Goal: Information Seeking & Learning: Learn about a topic

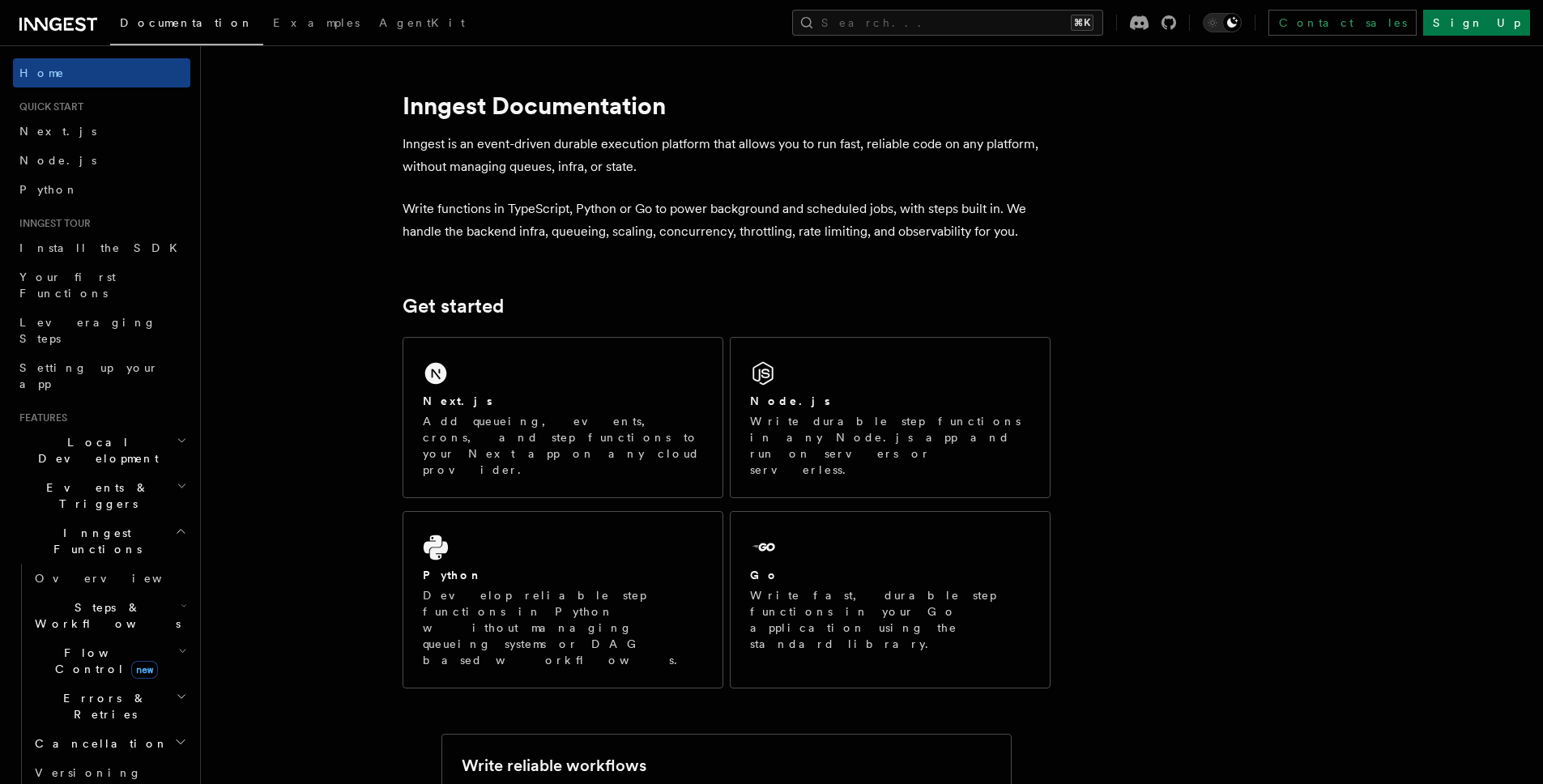
click at [72, 161] on link "Node.js" at bounding box center [101, 160] width 177 height 30
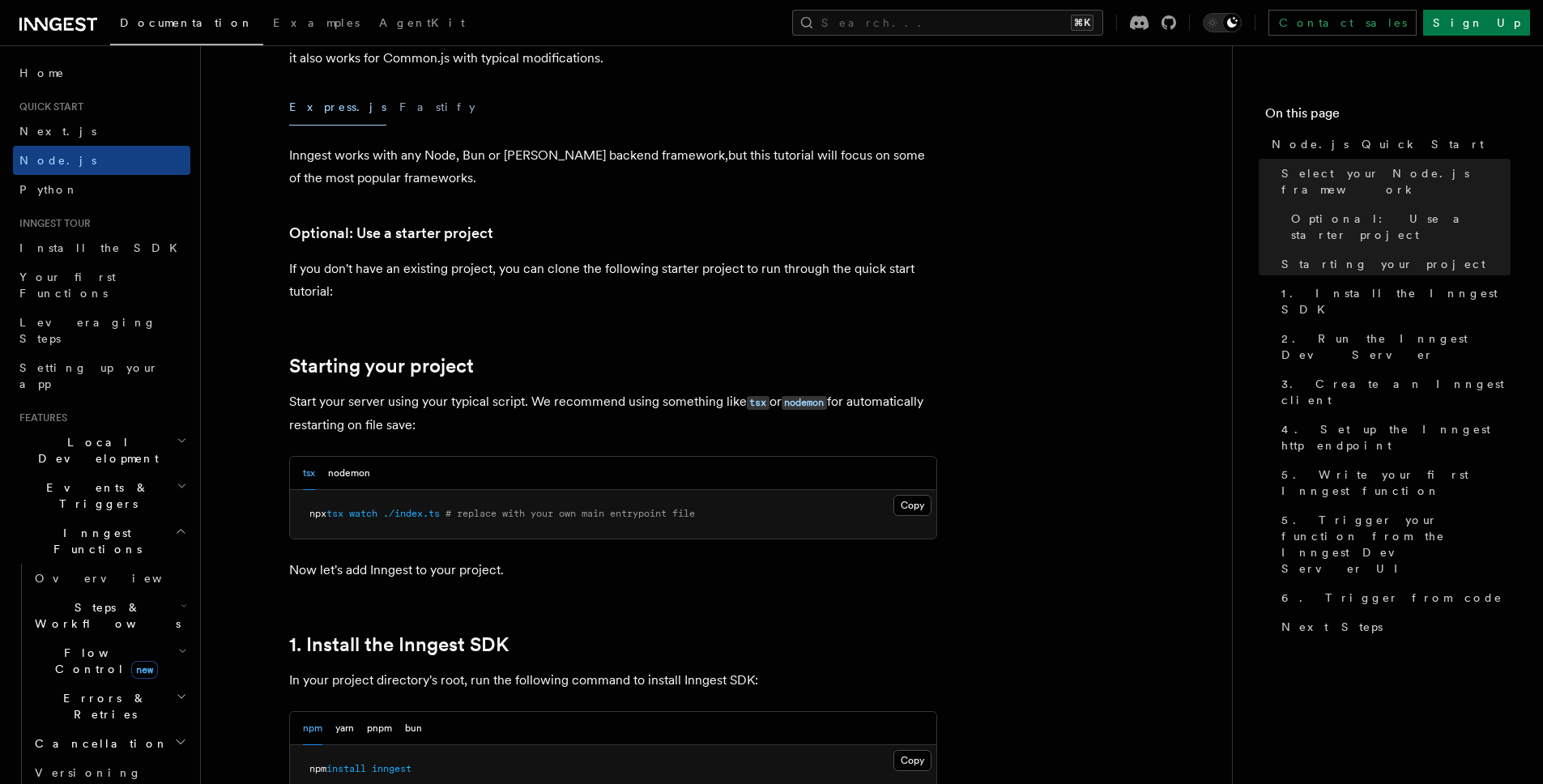
scroll to position [866, 0]
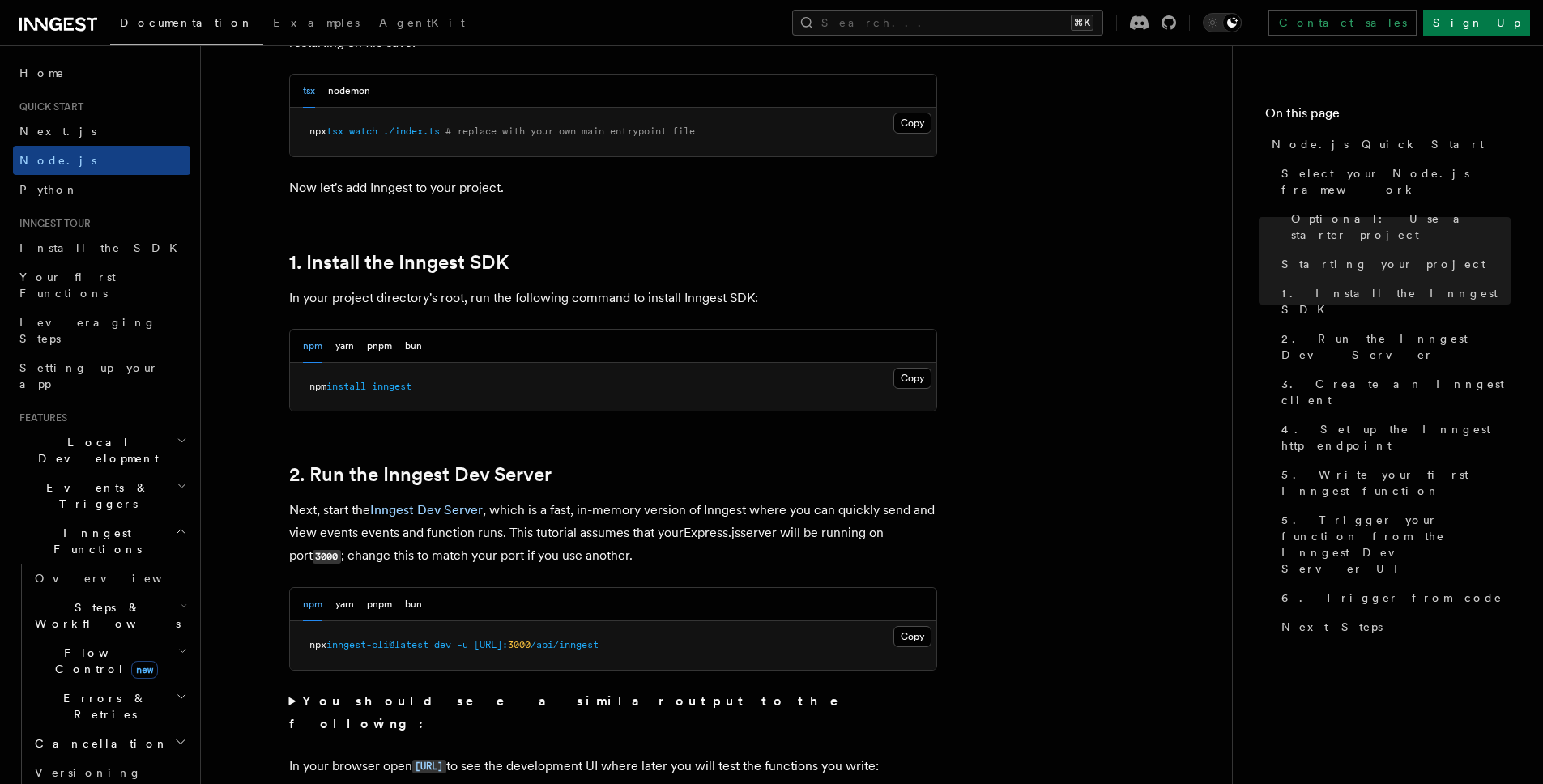
click at [127, 428] on h2 "Local Development" at bounding box center [101, 450] width 177 height 46
click at [130, 618] on h2 "Events & Triggers" at bounding box center [101, 641] width 177 height 46
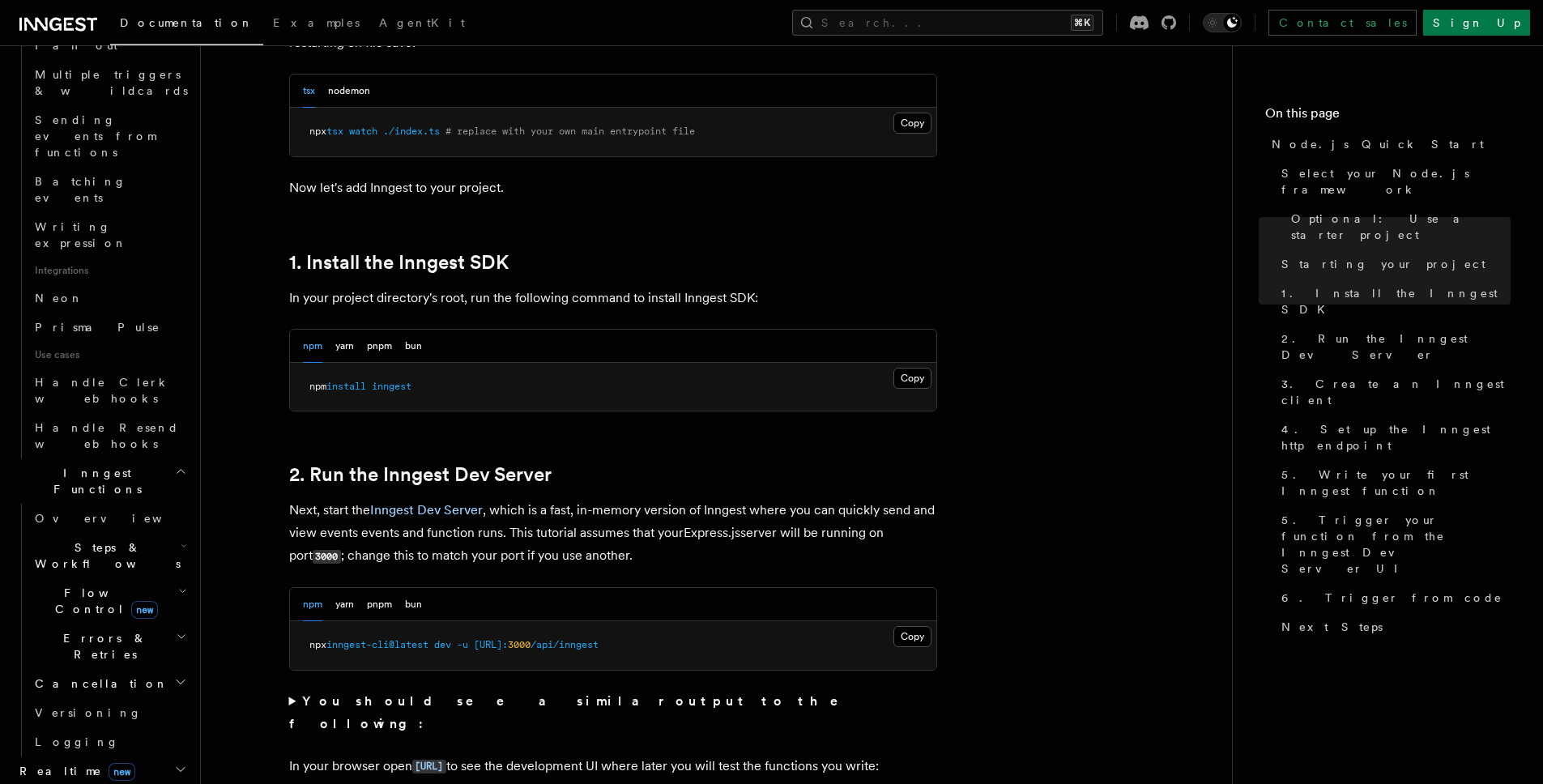
scroll to position [1014, 0]
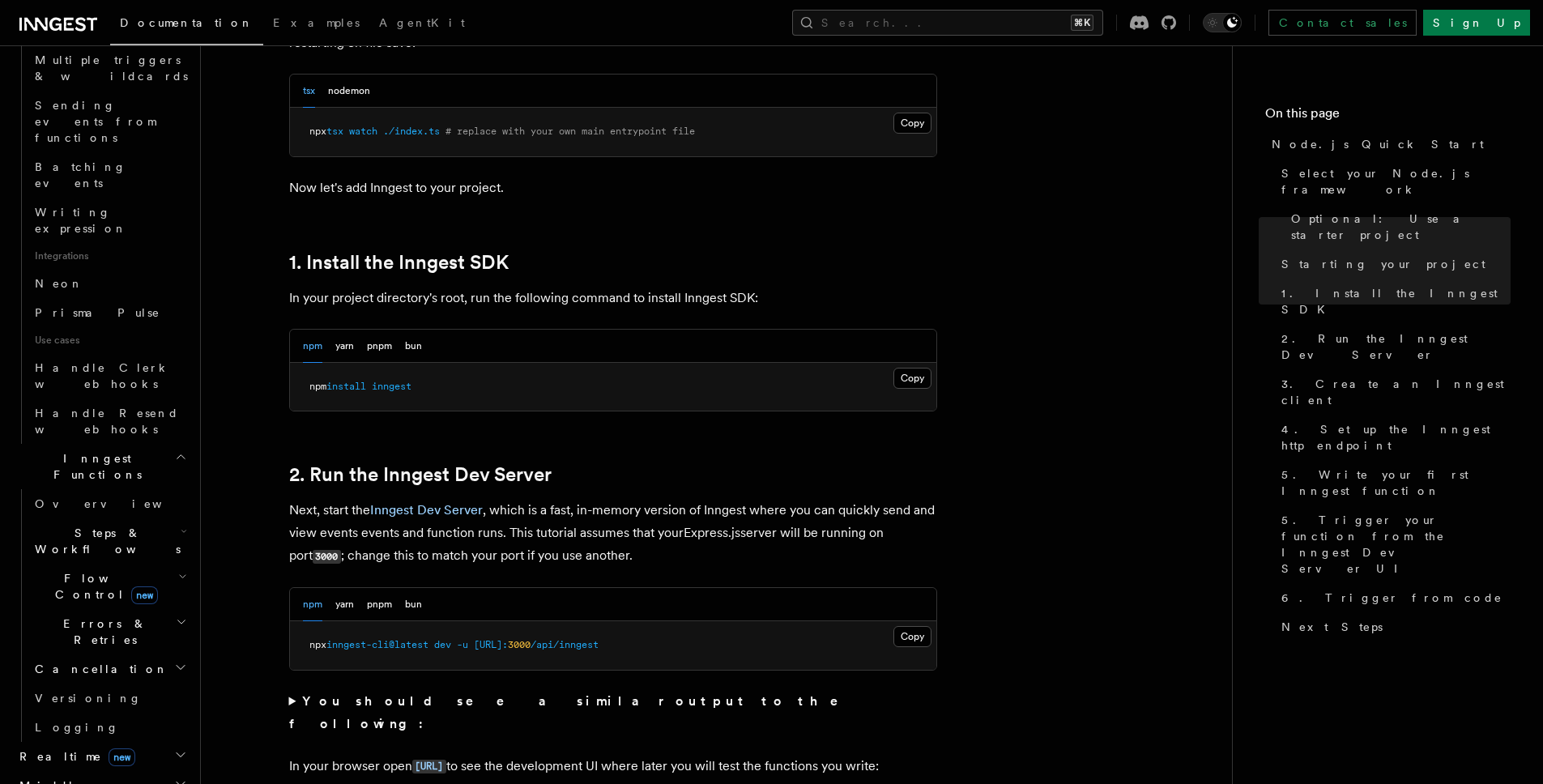
click at [175, 748] on icon "button" at bounding box center [181, 754] width 13 height 13
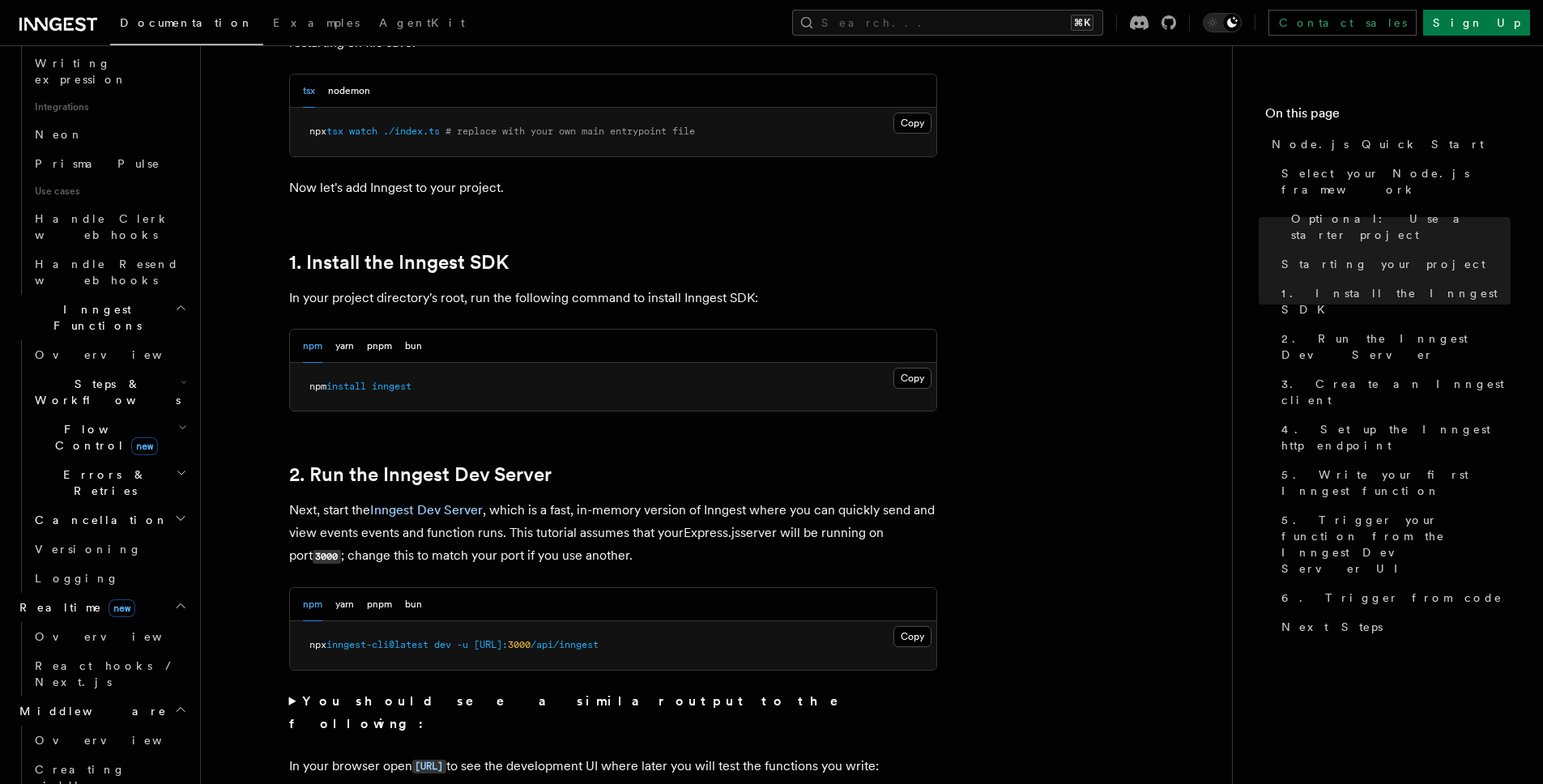
scroll to position [1203, 0]
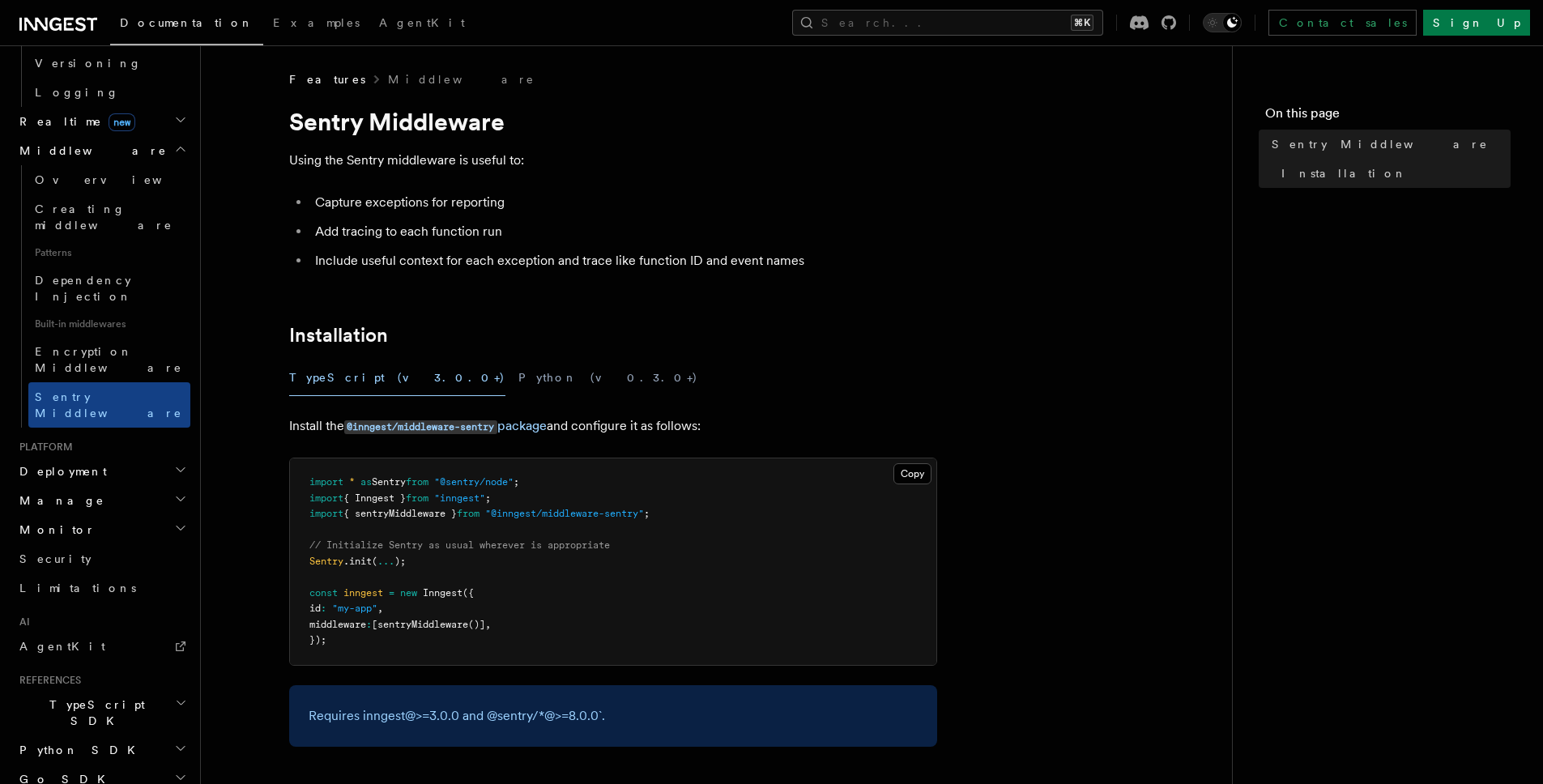
click at [226, 296] on article "Features Middleware Sentry Middleware Using the Sentry middleware is useful to:…" at bounding box center [716, 570] width 979 height 997
click at [243, 391] on article "Features Middleware Sentry Middleware Using the Sentry middleware is useful to:…" at bounding box center [716, 570] width 979 height 997
click at [518, 382] on button "Python (v0.3.0+)" at bounding box center [608, 378] width 180 height 37
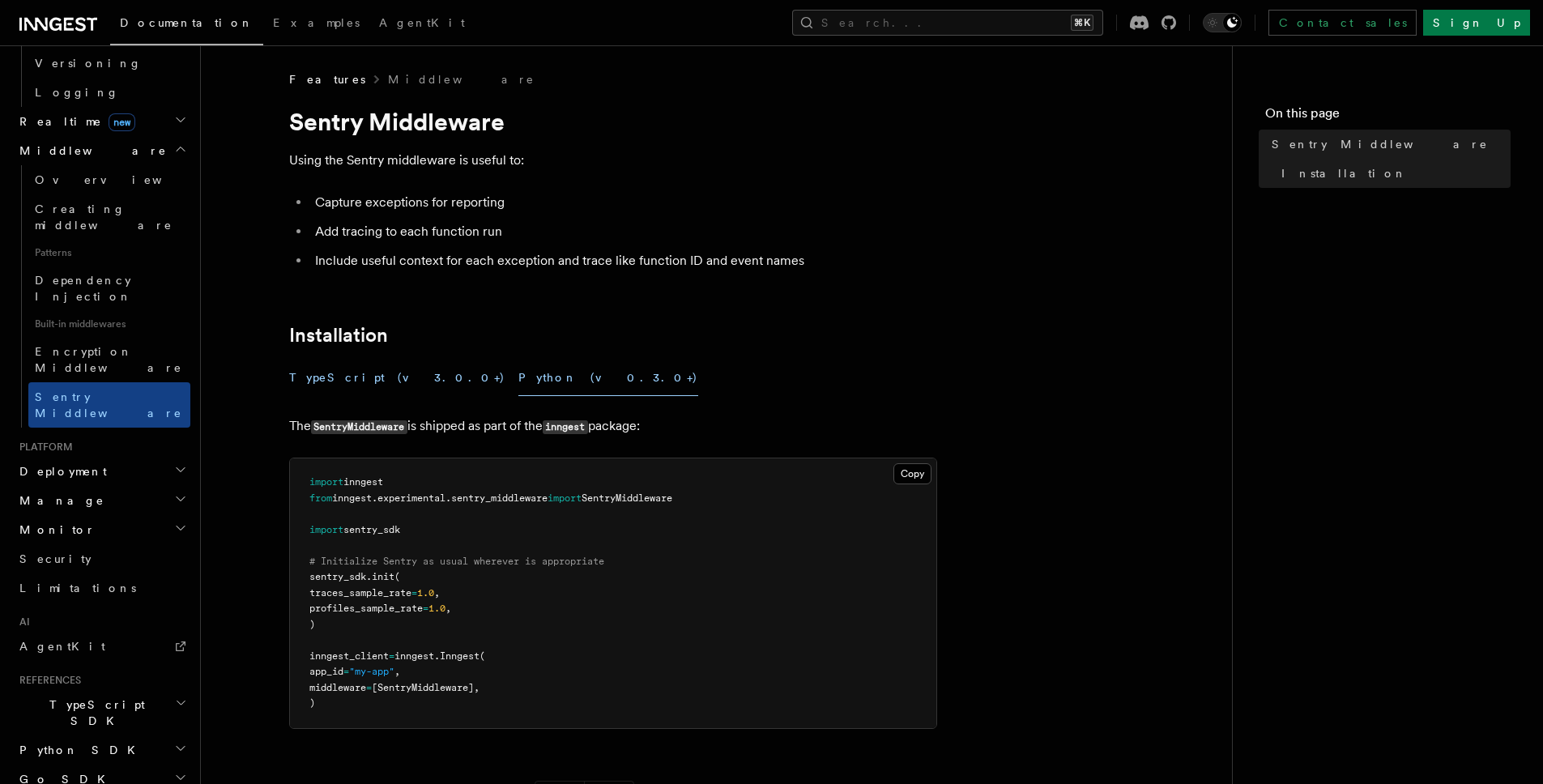
click at [334, 387] on button "TypeScript (v3.0.0+)" at bounding box center [397, 378] width 217 height 37
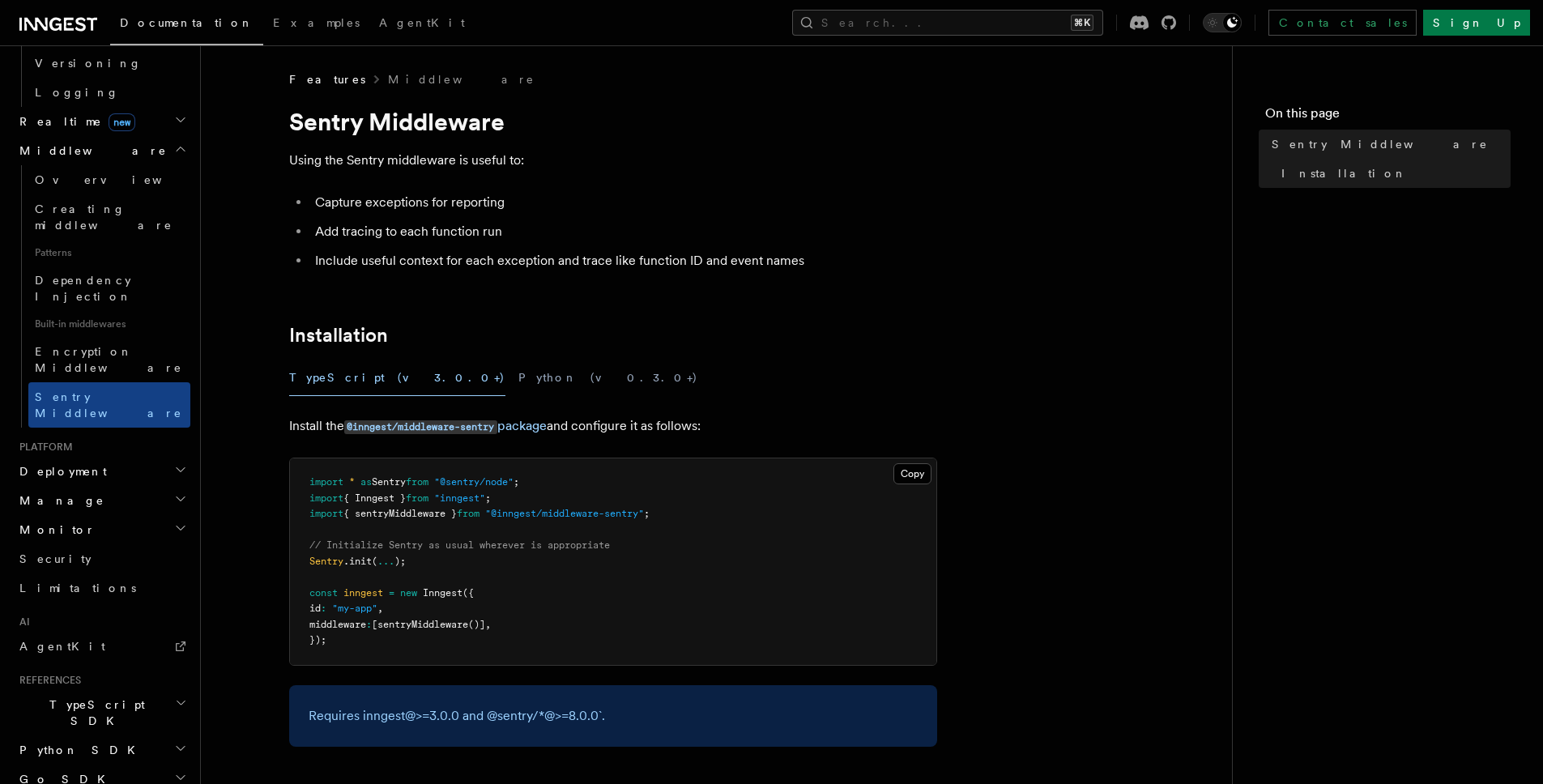
click at [260, 423] on article "Features Middleware Sentry Middleware Using the Sentry middleware is useful to:…" at bounding box center [716, 570] width 979 height 997
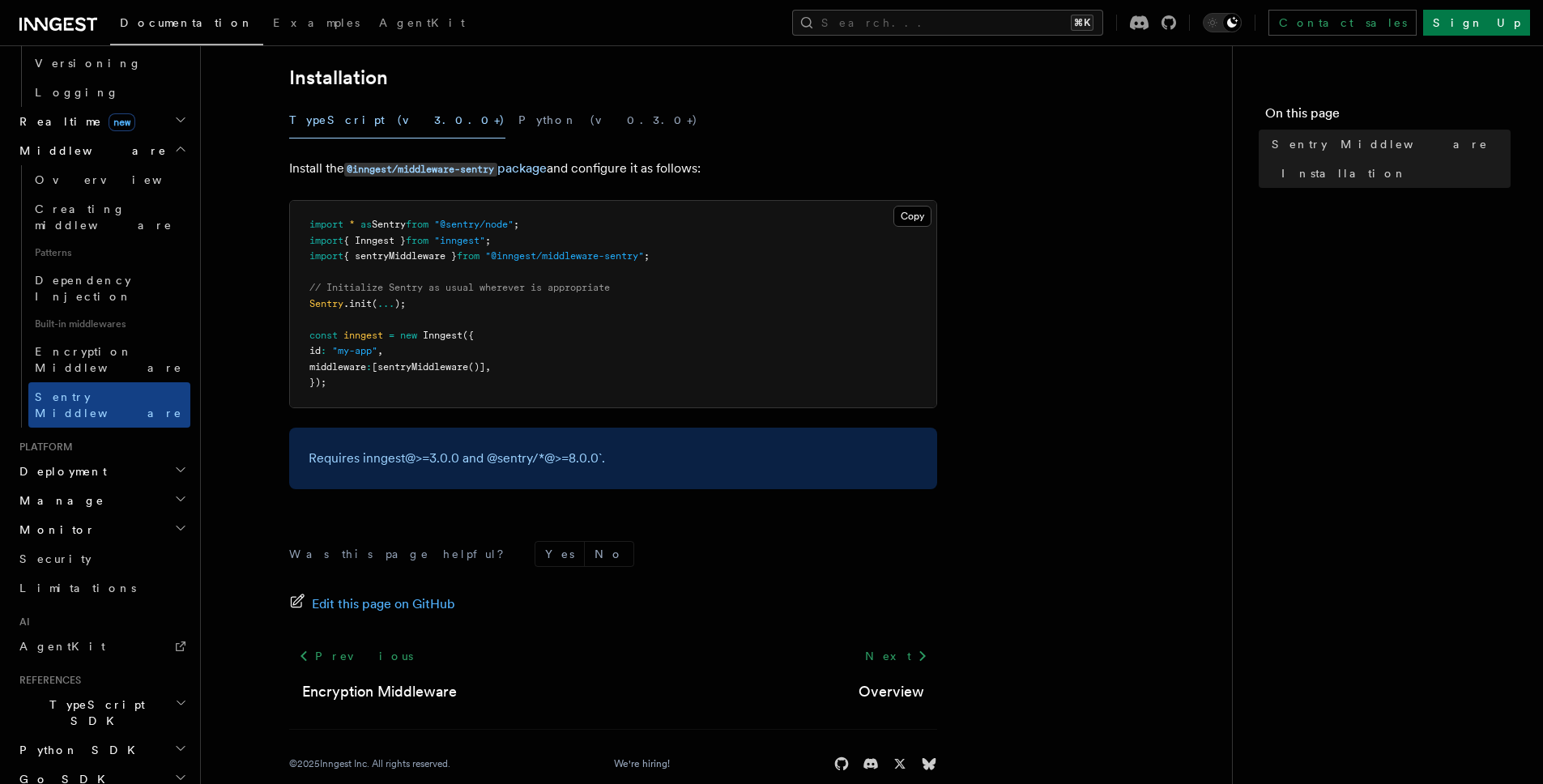
scroll to position [285, 0]
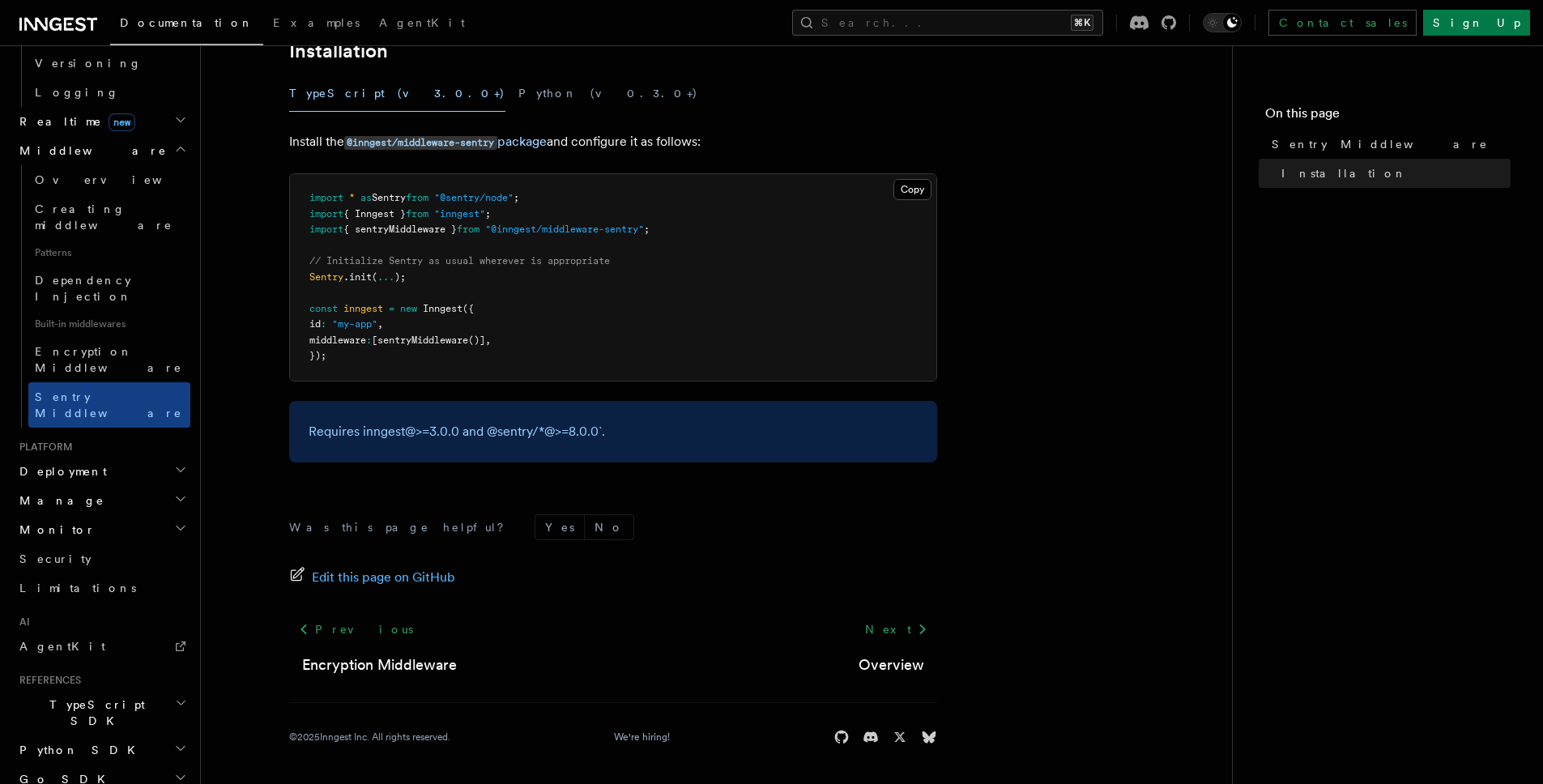
click at [241, 338] on article "Features Middleware Sentry Middleware Using the Sentry middleware is useful to:…" at bounding box center [716, 285] width 979 height 997
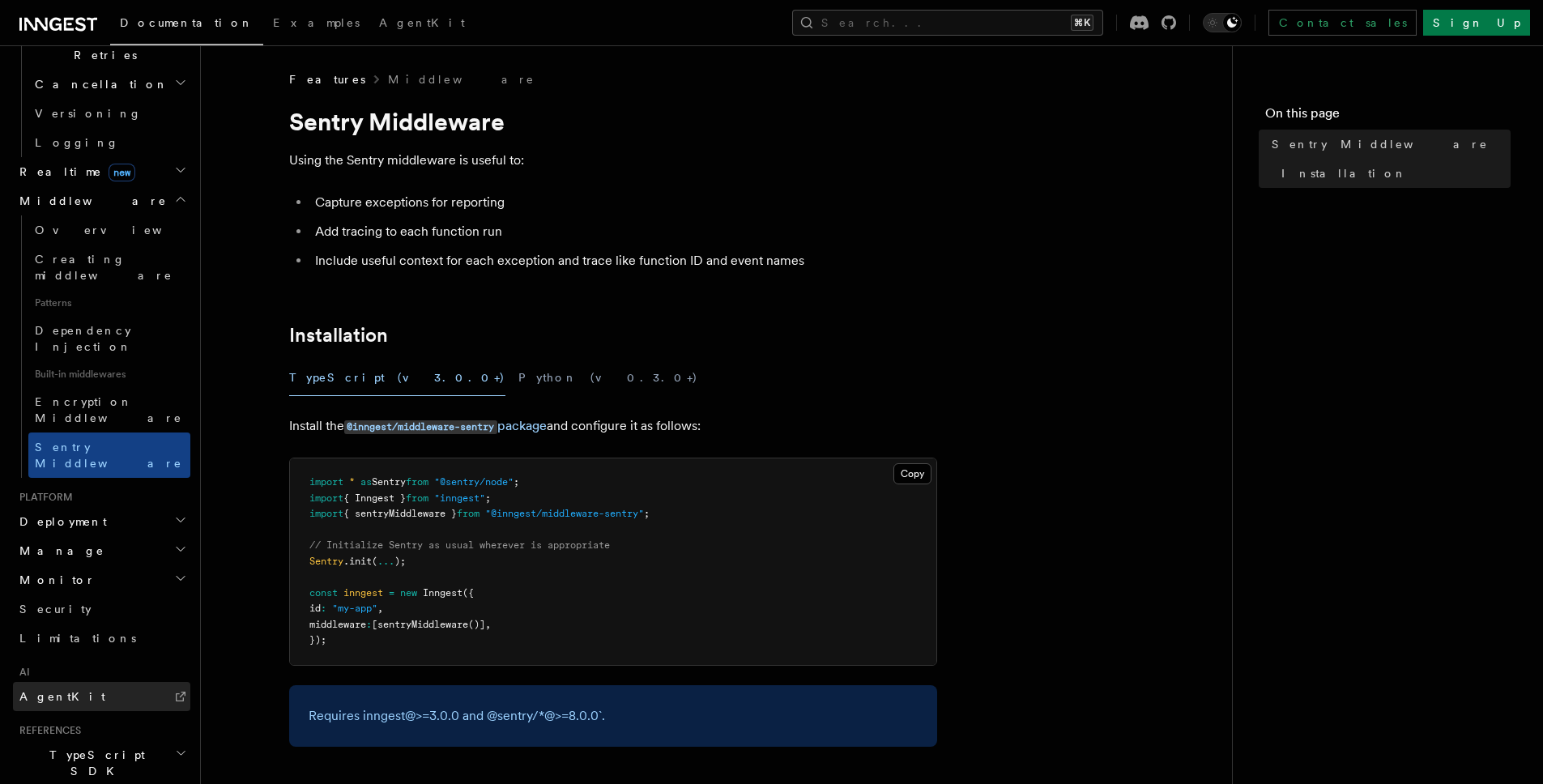
scroll to position [710, 0]
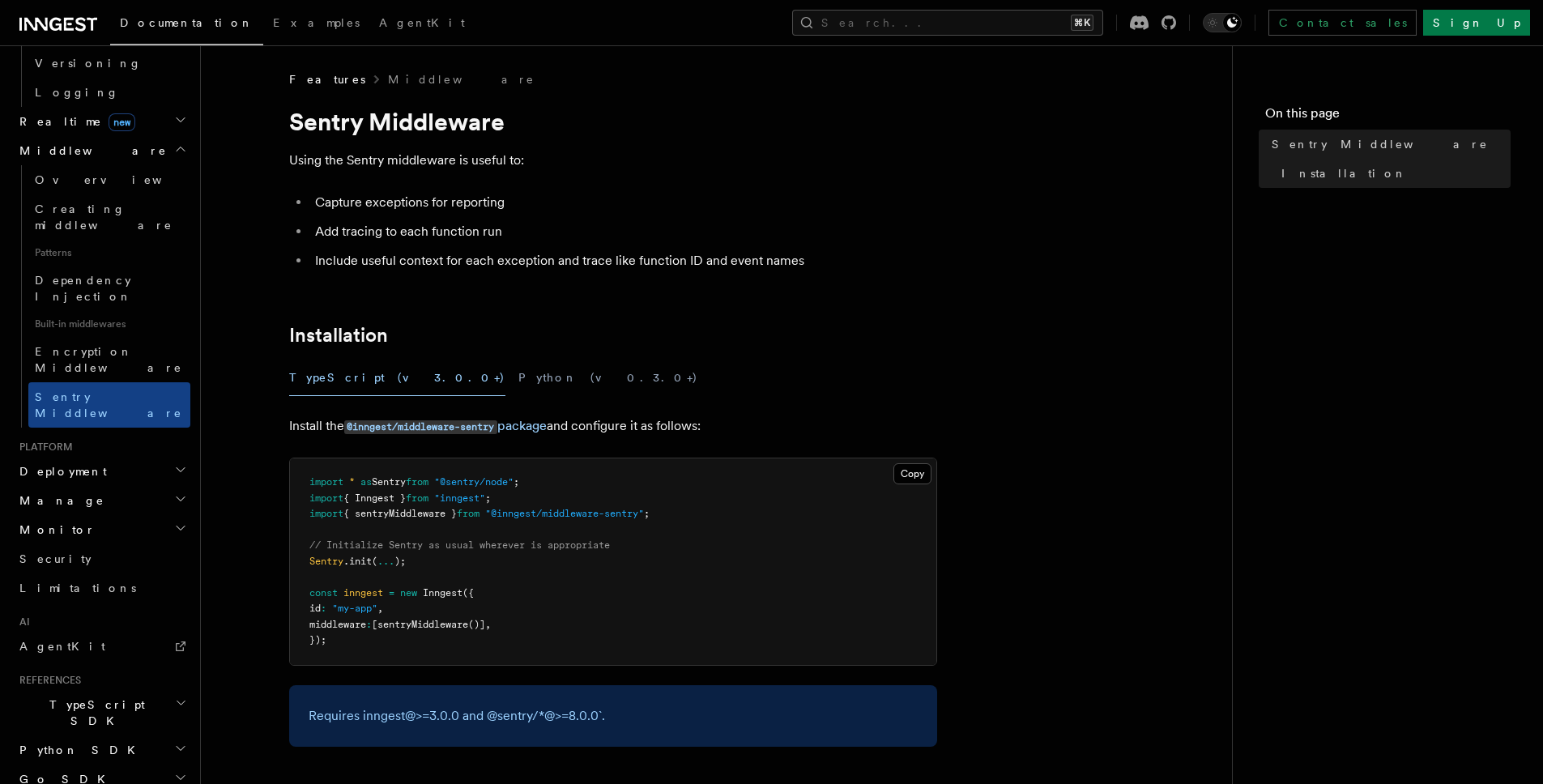
click at [263, 520] on article "Features Middleware Sentry Middleware Using the Sentry middleware is useful to:…" at bounding box center [716, 570] width 979 height 997
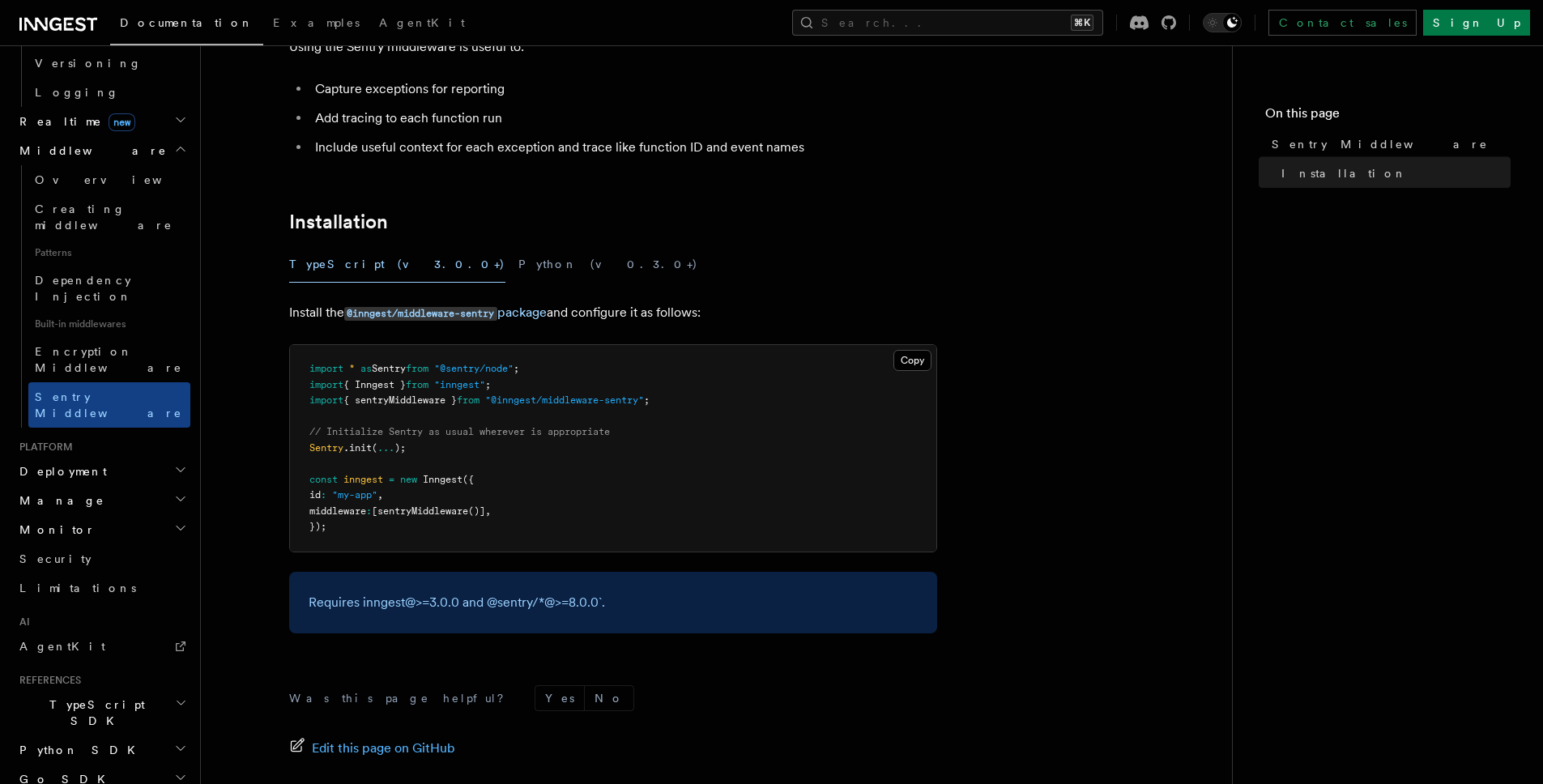
scroll to position [50, 0]
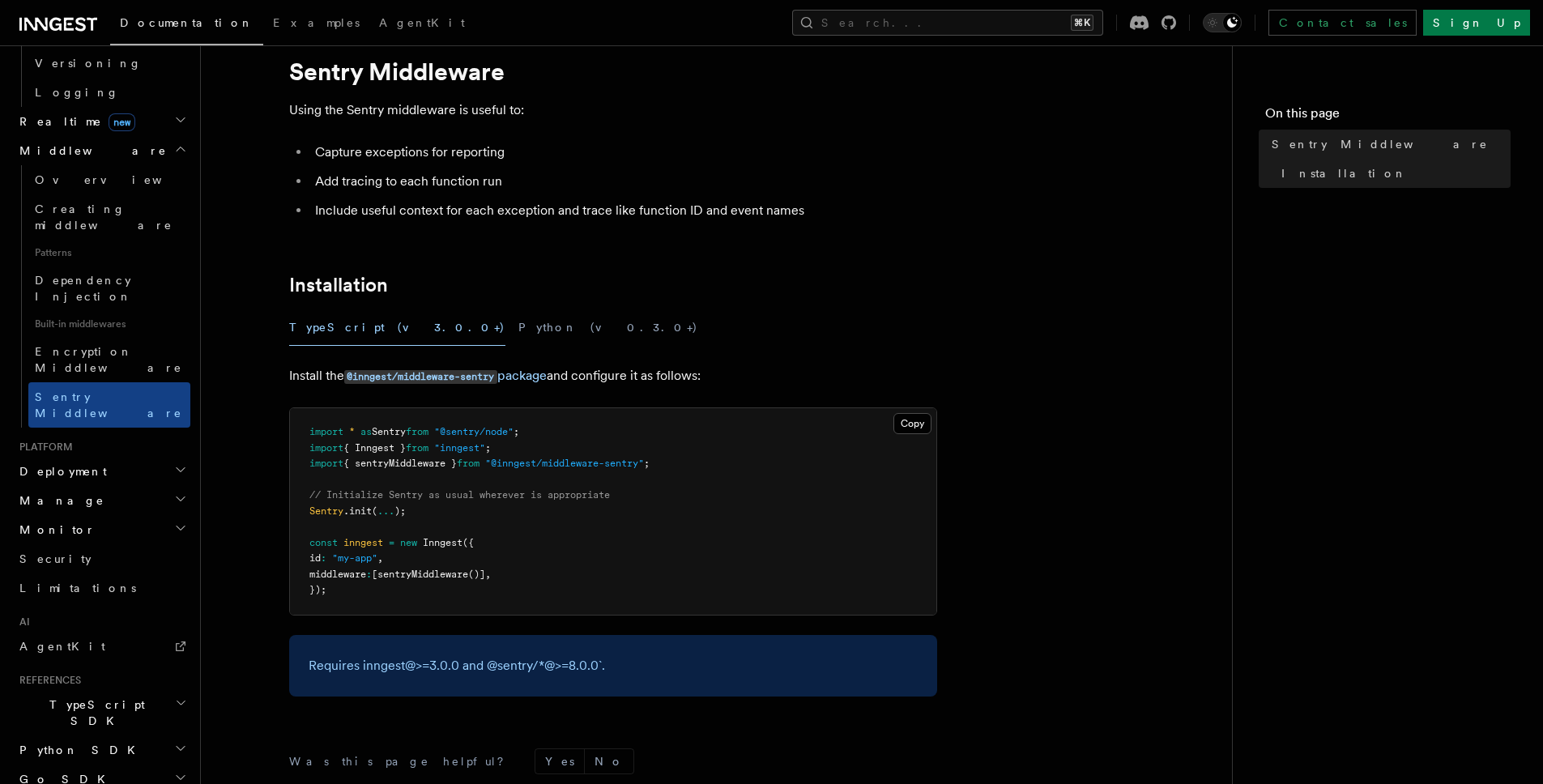
click at [246, 442] on article "Features Middleware Sentry Middleware Using the Sentry middleware is useful to:…" at bounding box center [716, 520] width 979 height 997
click at [507, 379] on link "@inngest/middleware-sentry package" at bounding box center [446, 375] width 202 height 15
